Goal: Task Accomplishment & Management: Manage account settings

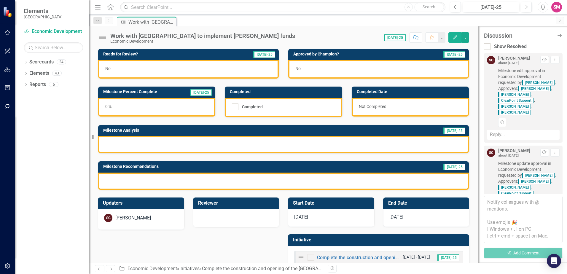
scroll to position [3, 0]
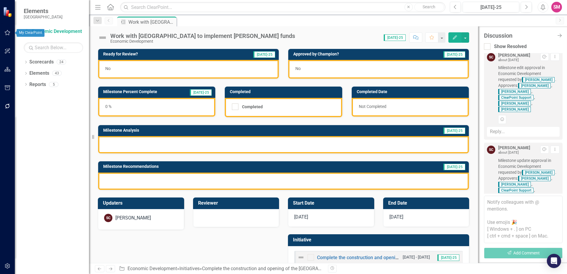
click at [11, 33] on button "button" at bounding box center [7, 33] width 13 height 12
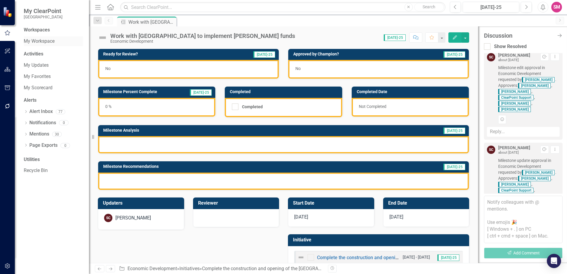
click at [39, 39] on link "My Workspace" at bounding box center [53, 41] width 59 height 7
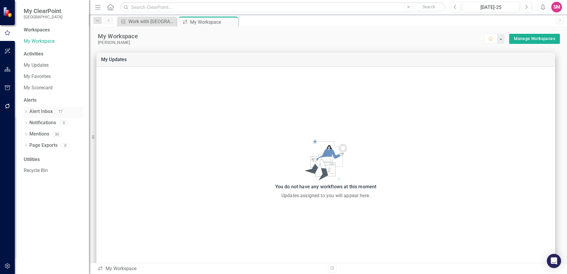
click at [41, 114] on link "Alert Inbox" at bounding box center [40, 111] width 23 height 7
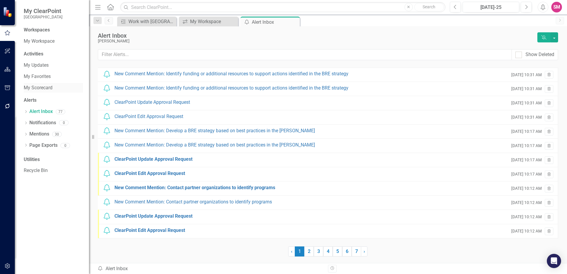
click at [37, 85] on link "My Scorecard" at bounding box center [53, 88] width 59 height 7
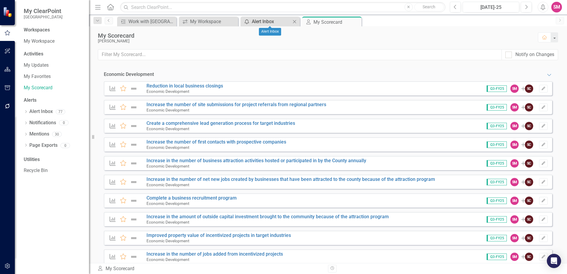
click at [265, 18] on div "Alert Inbox" at bounding box center [271, 21] width 39 height 7
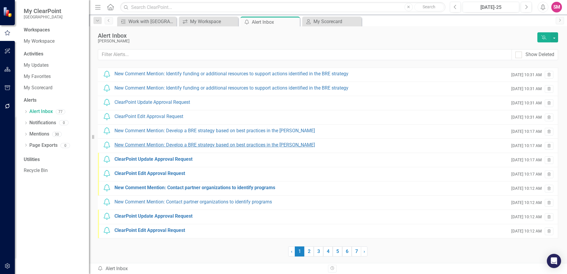
click at [132, 143] on div "New Comment Mention: Develop a BRE strategy based on best practices in the [PER…" at bounding box center [215, 145] width 201 height 7
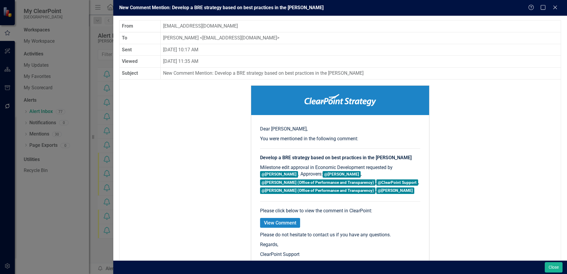
click at [74, 221] on div "New Comment Mention: Develop a BRE strategy based on best practices in the [PER…" at bounding box center [283, 137] width 567 height 274
click at [557, 8] on icon "Close" at bounding box center [555, 7] width 7 height 6
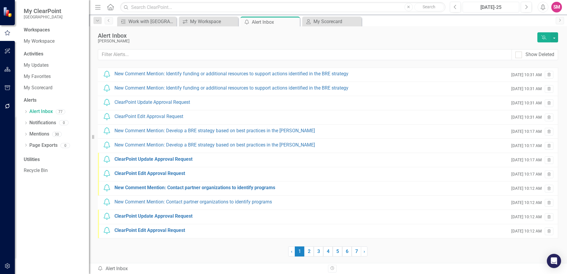
click at [499, 9] on div "[DATE]-25" at bounding box center [491, 7] width 53 height 7
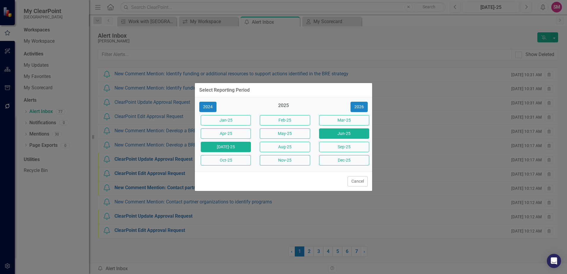
click at [341, 131] on button "Jun-25" at bounding box center [344, 133] width 50 height 10
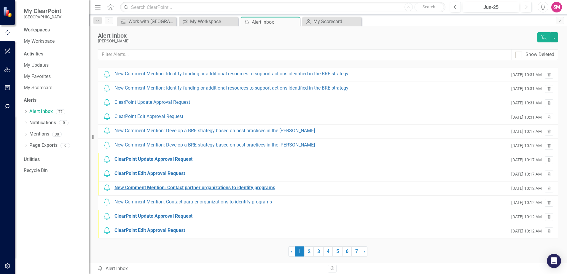
click at [142, 187] on div "New Comment Mention: Contact partner organizations to identify programs" at bounding box center [195, 188] width 161 height 7
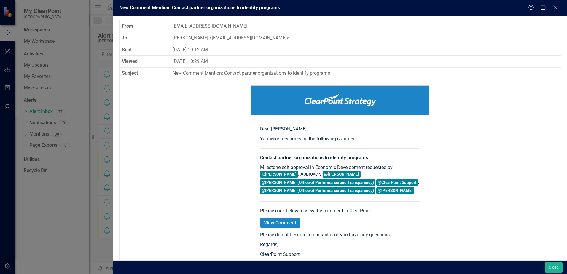
click at [65, 224] on div "New Comment Mention: Contact partner organizations to identify programs Help Ma…" at bounding box center [283, 137] width 567 height 274
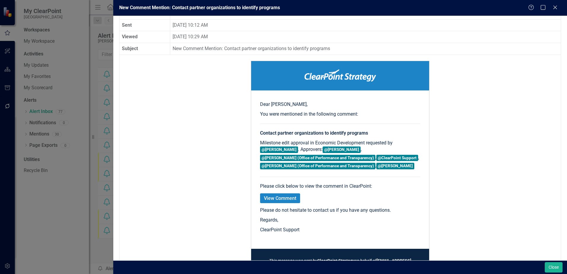
scroll to position [10, 0]
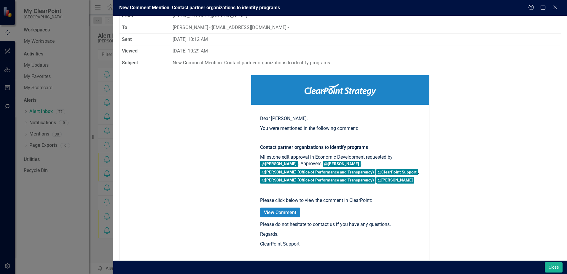
click at [280, 215] on link "View Comment" at bounding box center [280, 213] width 40 height 10
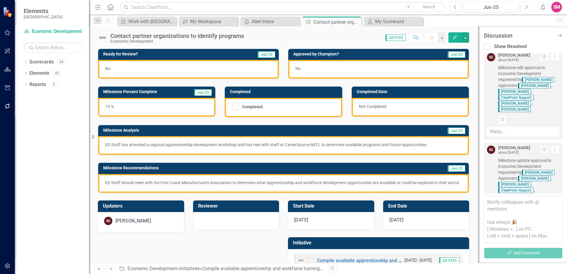
click at [526, 5] on icon "button" at bounding box center [527, 7] width 2 height 4
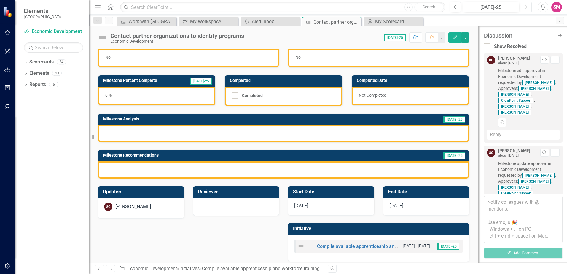
scroll to position [16, 0]
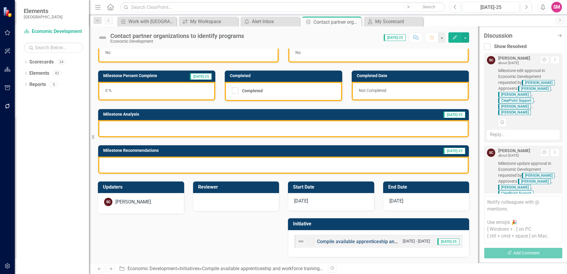
click at [337, 242] on link "Compile available apprenticeship and workforce training programs that service […" at bounding box center [462, 242] width 291 height 6
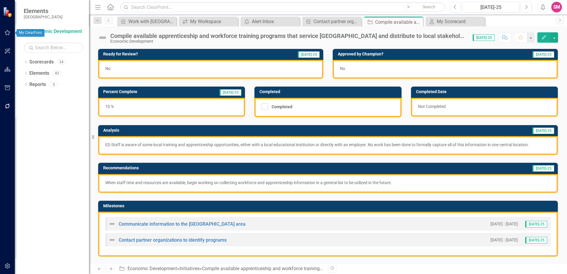
click at [9, 31] on icon "button" at bounding box center [7, 32] width 6 height 5
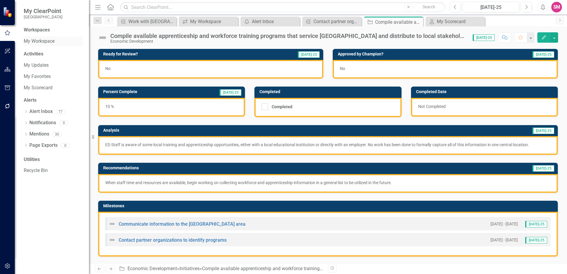
click at [48, 41] on link "My Workspace" at bounding box center [53, 41] width 59 height 7
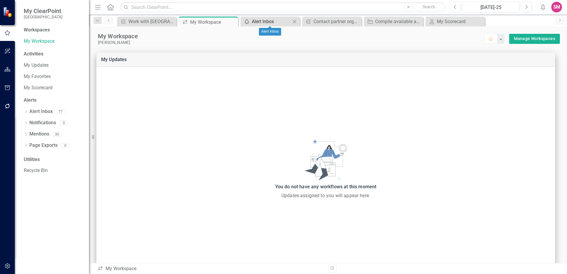
click at [257, 21] on div "Alert Inbox" at bounding box center [271, 21] width 39 height 7
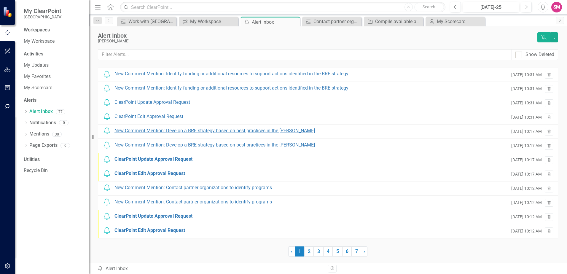
click at [207, 128] on div "New Comment Mention: Develop a BRE strategy based on best practices in the [PER…" at bounding box center [215, 131] width 201 height 7
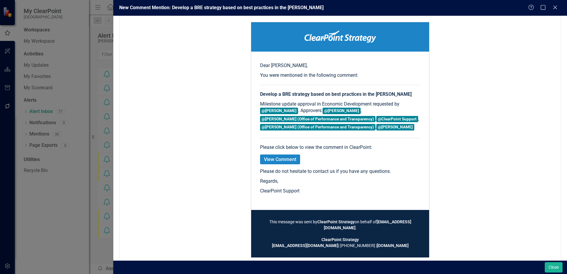
scroll to position [70, 0]
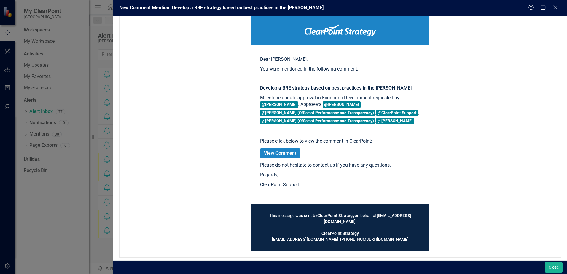
click at [289, 153] on link "View Comment" at bounding box center [280, 153] width 40 height 10
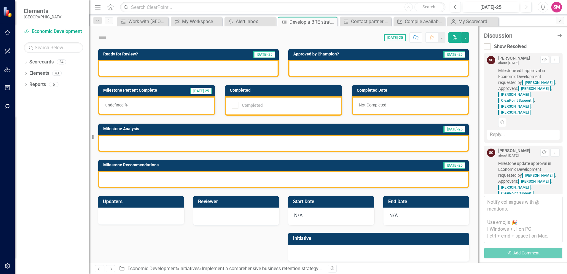
scroll to position [45, 0]
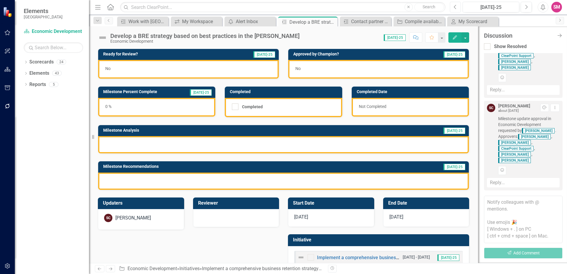
click at [457, 7] on button "Previous" at bounding box center [455, 7] width 11 height 11
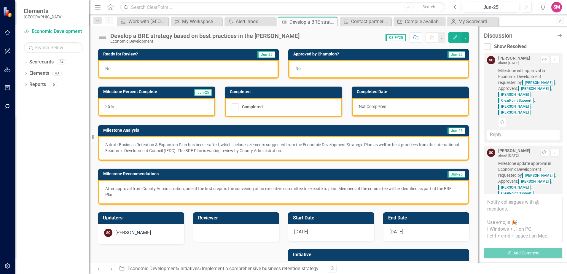
scroll to position [31, 0]
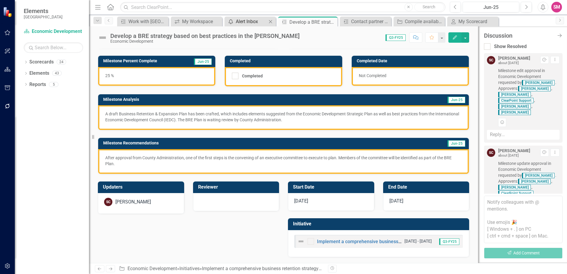
click at [247, 20] on div "Alert Inbox" at bounding box center [251, 21] width 31 height 7
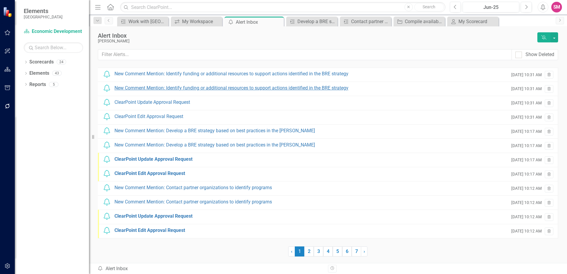
click at [152, 89] on div "New Comment Mention: Identify funding or additional resources to support action…" at bounding box center [232, 88] width 234 height 7
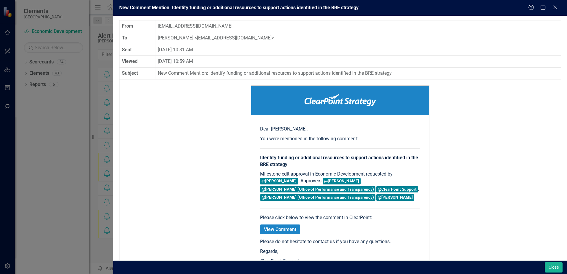
click at [56, 165] on div "New Comment Mention: Identify funding or additional resources to support action…" at bounding box center [283, 137] width 567 height 274
click at [555, 7] on icon "Close" at bounding box center [555, 7] width 7 height 6
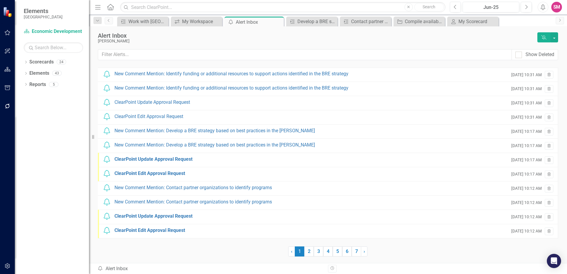
click at [542, 7] on icon "Alerts" at bounding box center [543, 7] width 6 height 6
click at [346, 254] on link "6" at bounding box center [346, 252] width 9 height 10
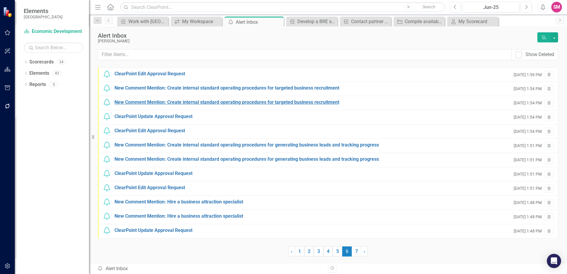
click at [167, 101] on div "New Comment Mention: Create internal standard operating procedures for targeted…" at bounding box center [227, 102] width 225 height 7
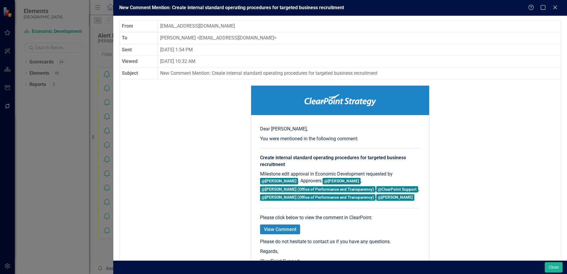
click at [59, 180] on div "New Comment Mention: Create internal standard operating procedures for targeted…" at bounding box center [283, 137] width 567 height 274
drag, startPoint x: 555, startPoint y: 8, endPoint x: 554, endPoint y: 4, distance: 3.4
click at [555, 7] on icon at bounding box center [556, 8] width 4 height 4
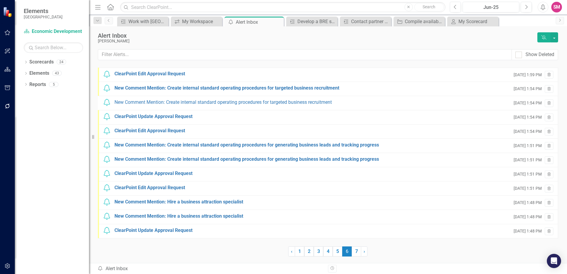
click at [560, 9] on div "SM" at bounding box center [557, 7] width 11 height 11
click at [494, 38] on div "Alert Inbox" at bounding box center [316, 35] width 437 height 7
click at [12, 31] on button "button" at bounding box center [7, 33] width 13 height 12
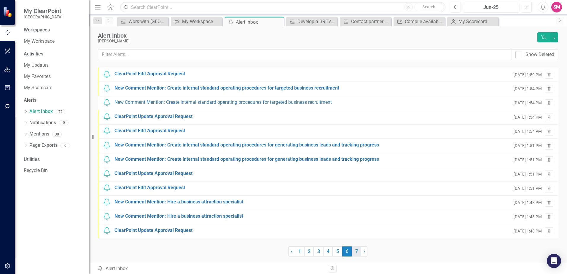
click at [355, 255] on link "7" at bounding box center [356, 252] width 9 height 10
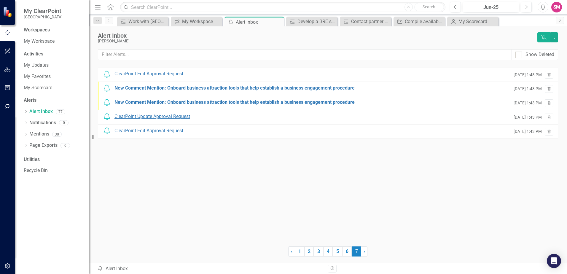
click at [171, 117] on div "ClearPoint Update Approval Request" at bounding box center [153, 116] width 76 height 7
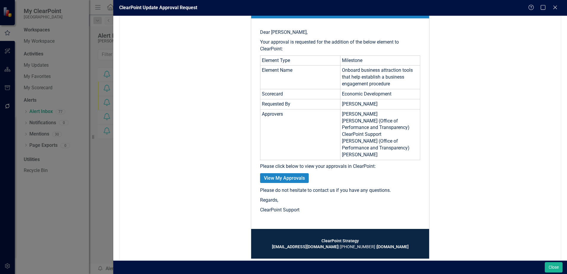
scroll to position [110, 0]
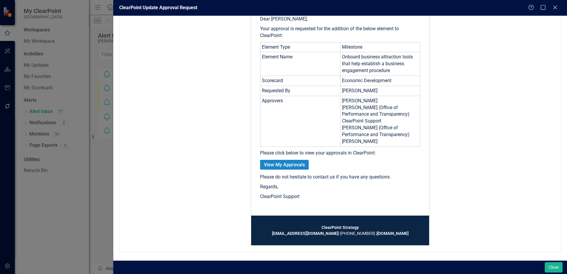
click at [272, 165] on link "View My Approvals" at bounding box center [284, 165] width 49 height 10
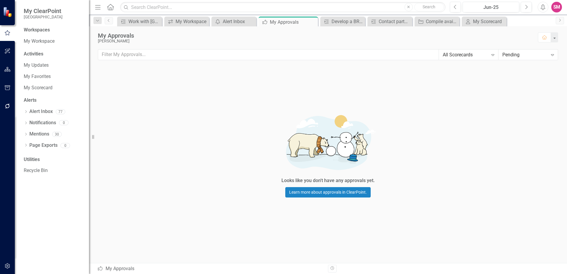
click at [553, 54] on icon "Expand" at bounding box center [553, 55] width 6 height 5
click at [526, 63] on div "All Status" at bounding box center [530, 64] width 50 height 7
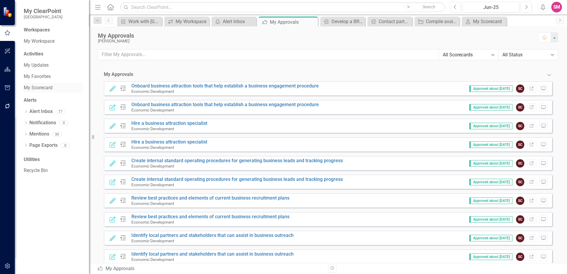
click at [42, 85] on link "My Scorecard" at bounding box center [53, 88] width 59 height 7
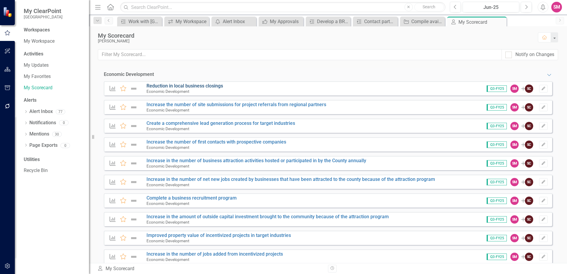
click at [194, 85] on link "Reduction in local business closings" at bounding box center [185, 86] width 77 height 6
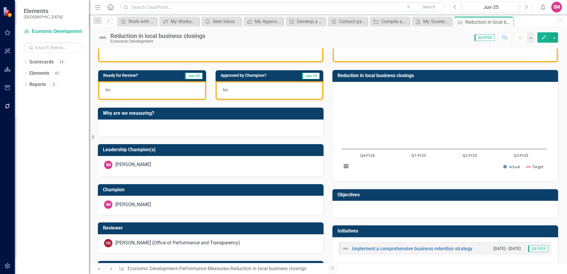
scroll to position [160, 0]
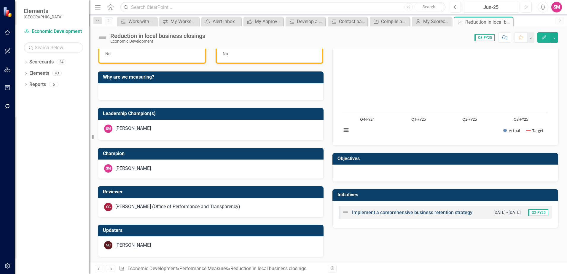
click at [396, 214] on link "Implement a comprehensive business retention strategy" at bounding box center [412, 213] width 120 height 6
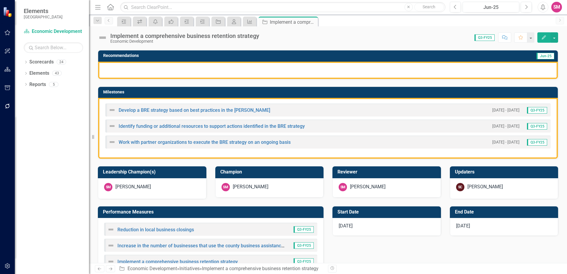
scroll to position [148, 0]
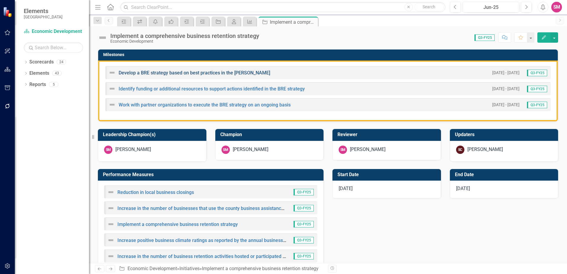
click at [180, 75] on link "Develop a BRE strategy based on best practices in the [PERSON_NAME]" at bounding box center [195, 73] width 152 height 6
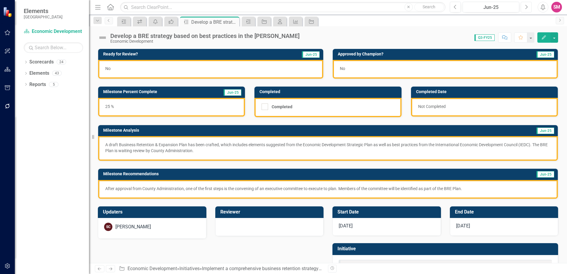
click at [527, 9] on button "Next" at bounding box center [526, 7] width 11 height 11
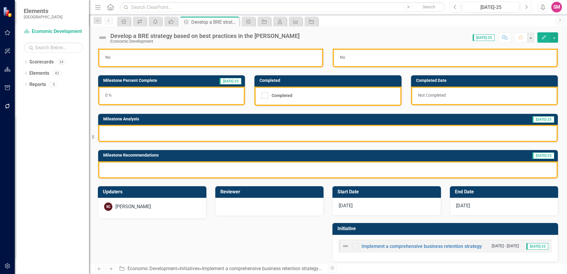
scroll to position [16, 0]
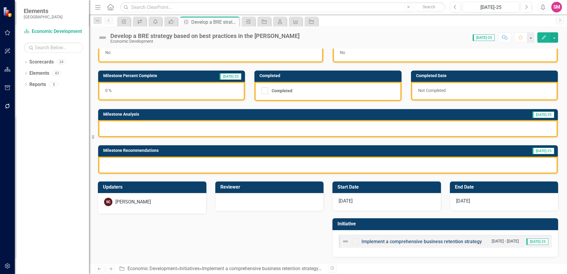
click at [430, 241] on link "Implement a comprehensive business retention strategy" at bounding box center [422, 242] width 120 height 6
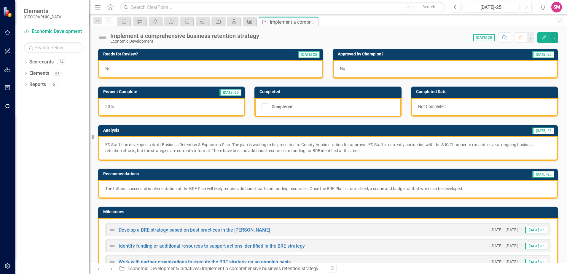
click at [60, 183] on div "Dropdown Scorecards 24 Dropdown [GEOGRAPHIC_DATA] Strategic Plan Animal Control…" at bounding box center [52, 165] width 74 height 217
click at [462, 69] on div "No" at bounding box center [445, 69] width 225 height 19
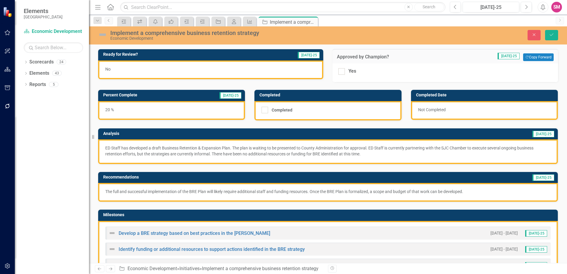
click at [49, 145] on div "Dropdown Scorecards 24 Dropdown [GEOGRAPHIC_DATA] Strategic Plan Animal Control…" at bounding box center [52, 165] width 74 height 217
click at [48, 61] on link "Scorecards" at bounding box center [41, 62] width 24 height 7
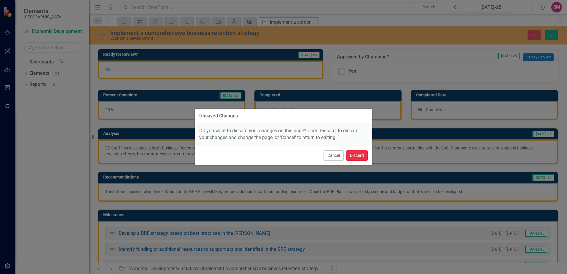
click at [360, 155] on button "Discard" at bounding box center [357, 155] width 22 height 10
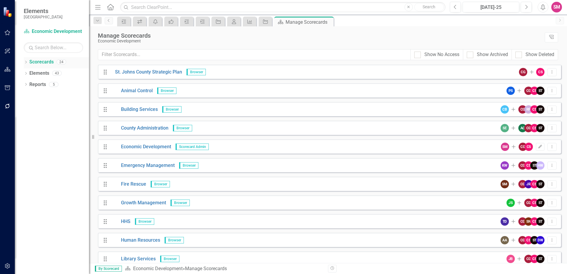
click at [40, 61] on link "Scorecards" at bounding box center [41, 62] width 24 height 7
click at [26, 61] on div "Dropdown" at bounding box center [26, 62] width 4 height 5
click at [28, 73] on icon "Dropdown" at bounding box center [29, 73] width 4 height 4
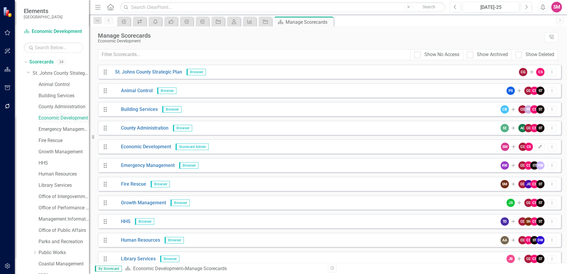
click at [71, 118] on link "Economic Development" at bounding box center [64, 118] width 50 height 7
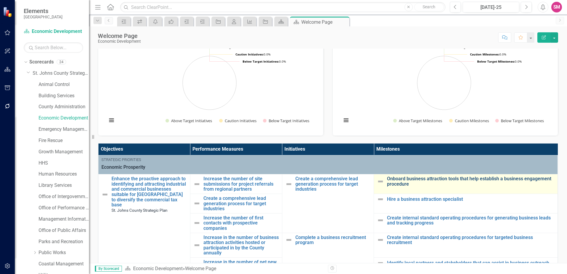
click at [395, 179] on link "Onboard business attraction tools that help establish a business engagement pro…" at bounding box center [471, 181] width 168 height 10
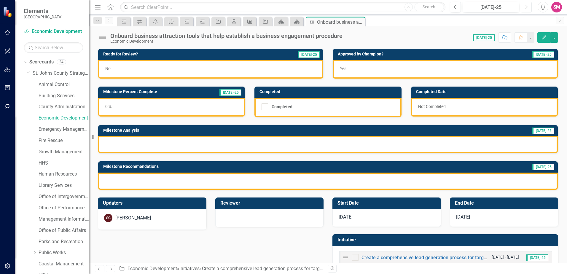
click at [525, 8] on button "Next" at bounding box center [526, 7] width 11 height 11
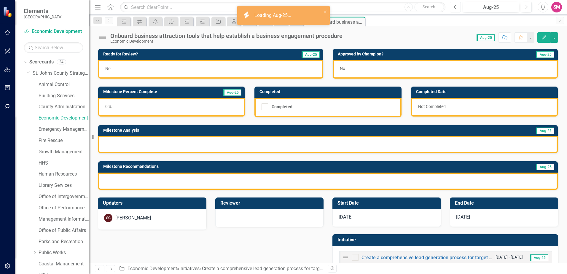
click at [455, 9] on button "Previous" at bounding box center [455, 7] width 11 height 11
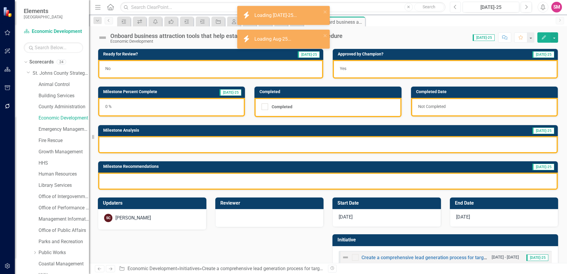
click at [455, 9] on button "Previous" at bounding box center [455, 7] width 11 height 11
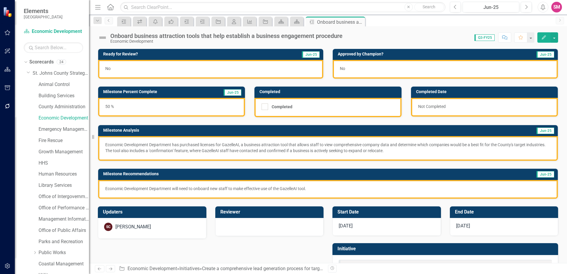
click at [349, 69] on div "No" at bounding box center [445, 69] width 225 height 19
click at [359, 70] on div "No" at bounding box center [445, 69] width 225 height 19
click at [347, 67] on div "No" at bounding box center [445, 69] width 225 height 19
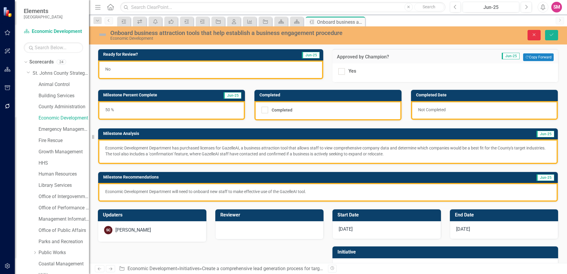
click at [532, 35] on icon "Close" at bounding box center [534, 35] width 5 height 4
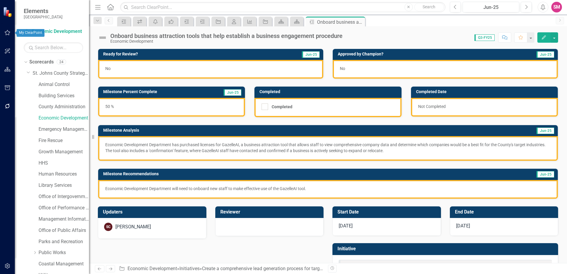
click at [5, 35] on icon "button" at bounding box center [7, 32] width 6 height 5
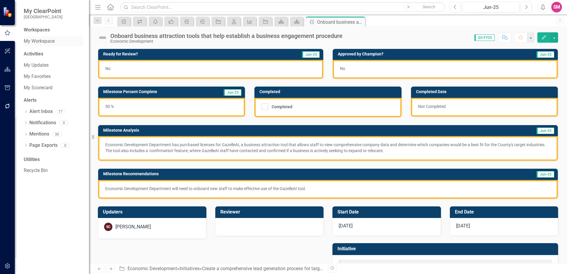
click at [45, 41] on link "My Workspace" at bounding box center [53, 41] width 59 height 7
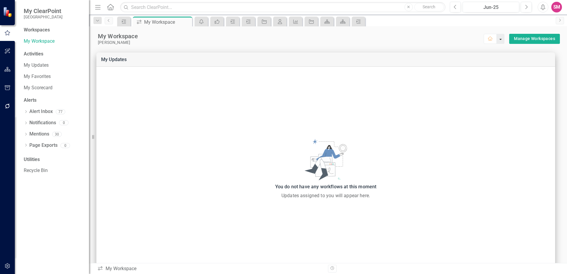
click at [497, 39] on button "button" at bounding box center [501, 39] width 8 height 10
click at [526, 36] on link "Manage Workspaces" at bounding box center [534, 38] width 41 height 7
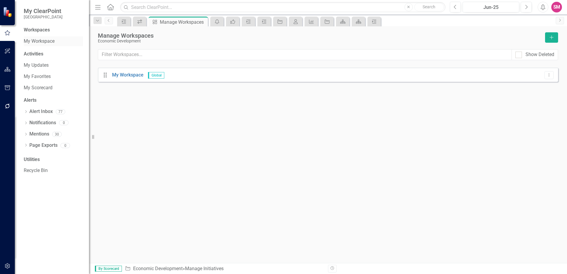
click at [33, 42] on link "My Workspace" at bounding box center [53, 41] width 59 height 7
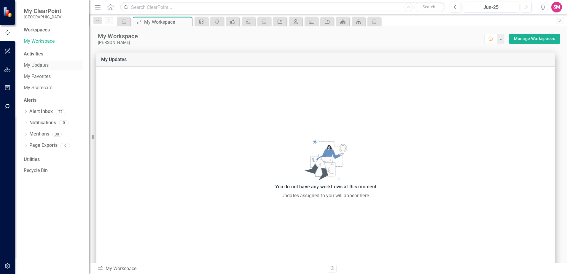
click at [35, 63] on link "My Updates" at bounding box center [53, 65] width 59 height 7
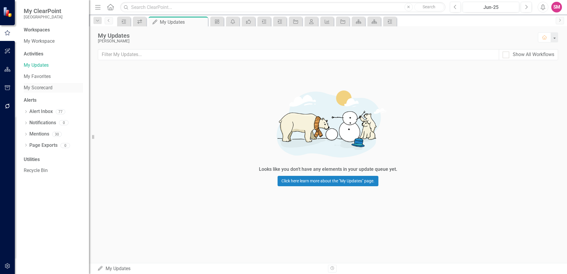
click at [40, 85] on link "My Scorecard" at bounding box center [53, 88] width 59 height 7
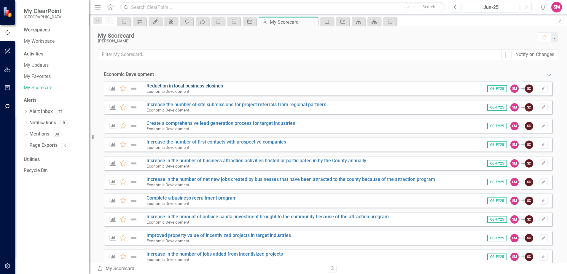
click at [175, 86] on link "Reduction in local business closings" at bounding box center [185, 86] width 77 height 6
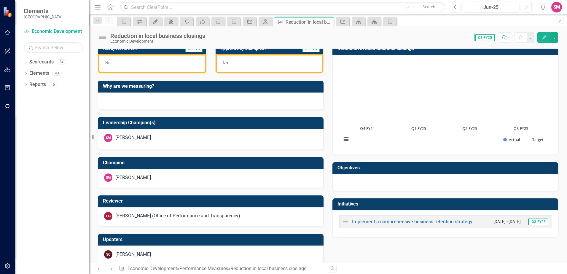
scroll to position [160, 0]
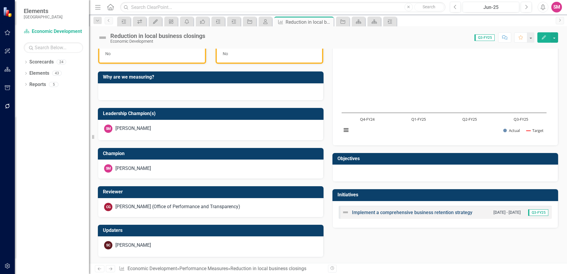
click at [392, 213] on link "Implement a comprehensive business retention strategy" at bounding box center [412, 213] width 120 height 6
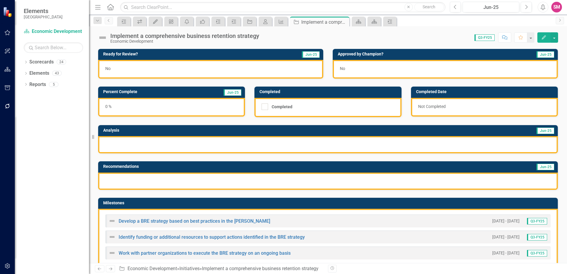
click at [355, 70] on div "No" at bounding box center [445, 69] width 225 height 19
click at [389, 73] on div "No" at bounding box center [445, 69] width 225 height 19
click at [350, 70] on div "No" at bounding box center [445, 69] width 225 height 19
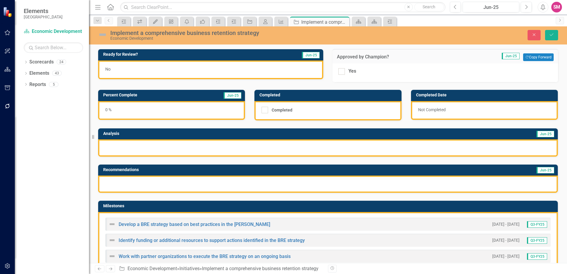
click at [54, 157] on div "Dropdown Scorecards 24 Dropdown [GEOGRAPHIC_DATA] Strategic Plan Animal Control…" at bounding box center [52, 165] width 74 height 217
click at [537, 34] on icon "Close" at bounding box center [534, 35] width 5 height 4
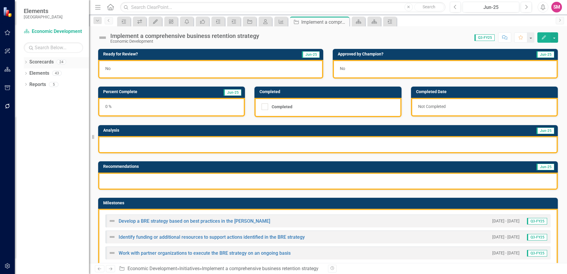
click at [48, 61] on link "Scorecards" at bounding box center [41, 62] width 24 height 7
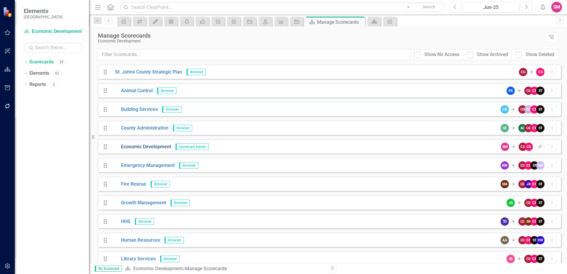
click at [141, 147] on link "Economic Development" at bounding box center [141, 147] width 61 height 7
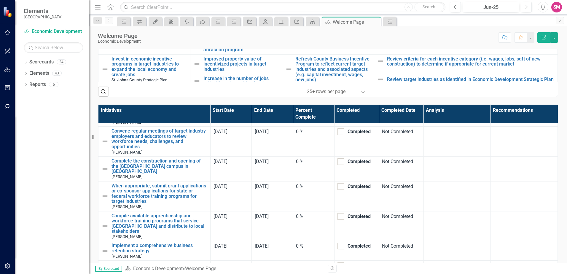
scroll to position [89, 0]
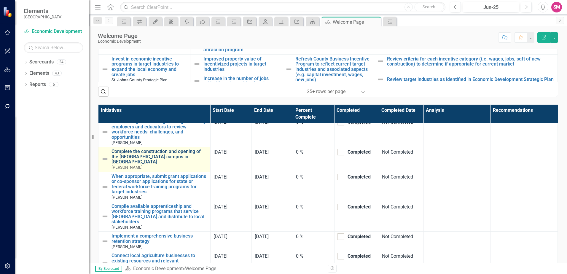
click at [151, 155] on link "Complete the construction and opening of the [GEOGRAPHIC_DATA] campus in [GEOGR…" at bounding box center [160, 157] width 96 height 16
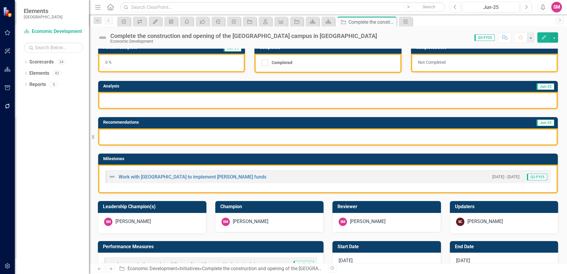
scroll to position [59, 0]
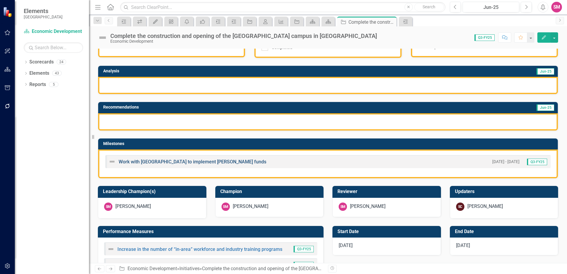
click at [144, 161] on link "Work with [GEOGRAPHIC_DATA] to implement [PERSON_NAME] funds" at bounding box center [193, 162] width 148 height 6
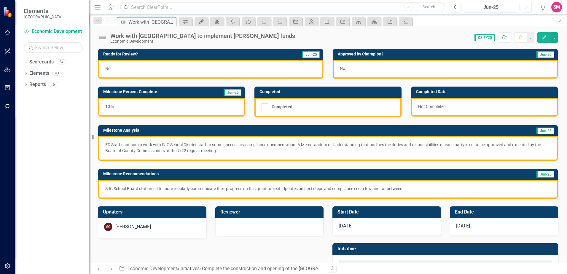
click at [372, 67] on div "No" at bounding box center [445, 69] width 225 height 19
click at [361, 70] on div "No" at bounding box center [445, 69] width 225 height 19
click at [361, 69] on div "No" at bounding box center [445, 69] width 225 height 19
click at [343, 70] on span "No" at bounding box center [342, 68] width 5 height 5
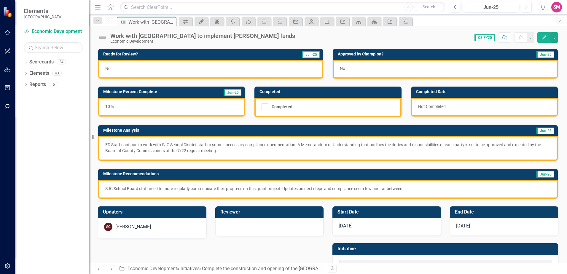
click at [355, 69] on div "No" at bounding box center [445, 69] width 225 height 19
click at [350, 68] on div "No" at bounding box center [445, 69] width 225 height 19
click at [351, 68] on div "No" at bounding box center [445, 69] width 225 height 19
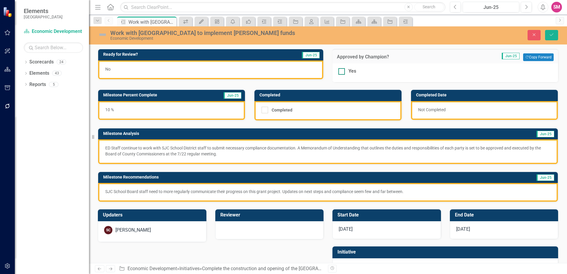
click at [341, 71] on div at bounding box center [342, 71] width 7 height 7
click at [341, 71] on input "Yes" at bounding box center [341, 70] width 4 height 4
checkbox input "true"
click at [550, 34] on icon "Save" at bounding box center [551, 35] width 5 height 4
